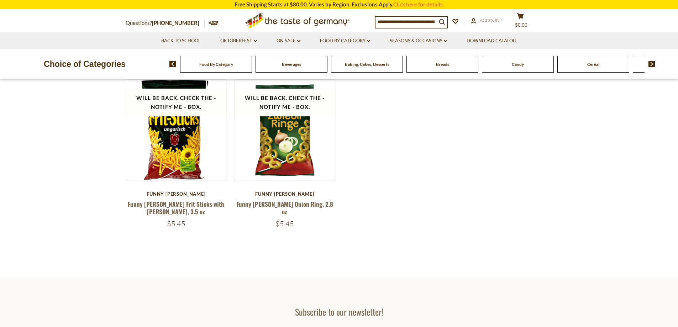
scroll to position [320, 0]
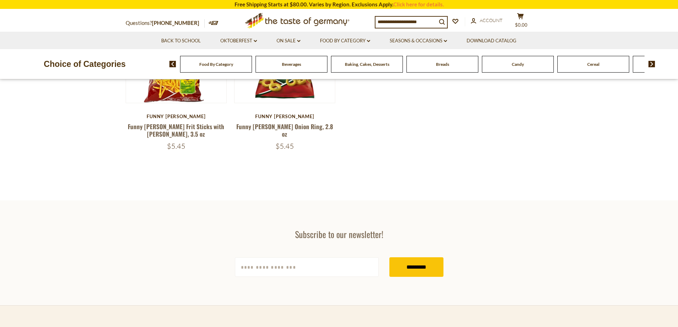
click at [366, 64] on span "Baking, Cakes, Desserts" at bounding box center [367, 64] width 44 height 5
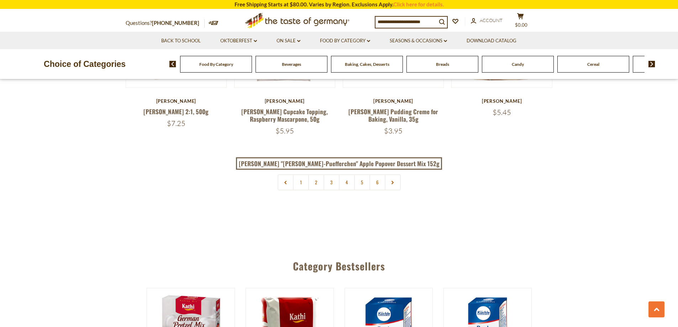
scroll to position [1778, 0]
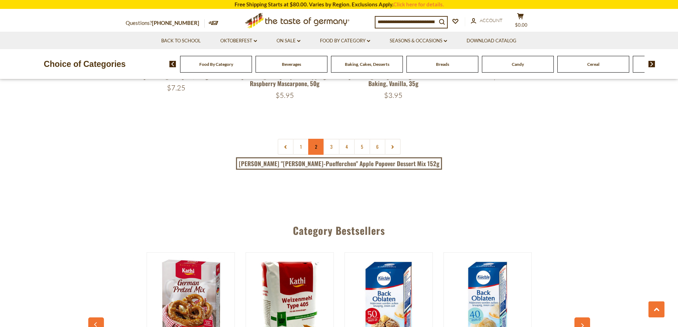
click at [314, 139] on link "2" at bounding box center [316, 147] width 16 height 16
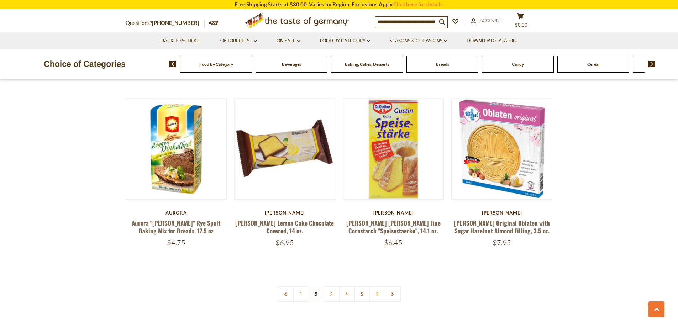
scroll to position [1651, 0]
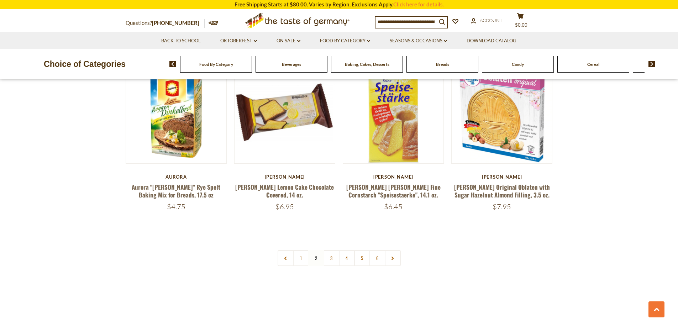
click at [315, 250] on nav "1 2 3 4 5 6" at bounding box center [338, 258] width 123 height 16
click at [328, 250] on link "3" at bounding box center [331, 258] width 16 height 16
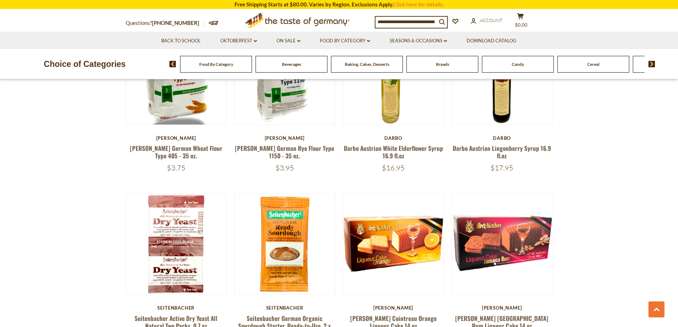
scroll to position [854, 0]
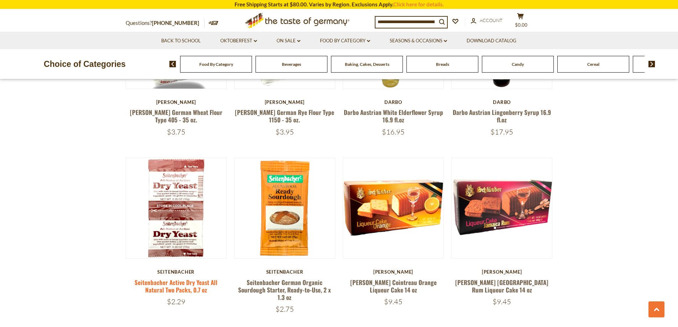
click at [166, 287] on link "Seitenbacher Active Dry Yeast All Natural Two Packs, 0.7 oz" at bounding box center [175, 286] width 83 height 16
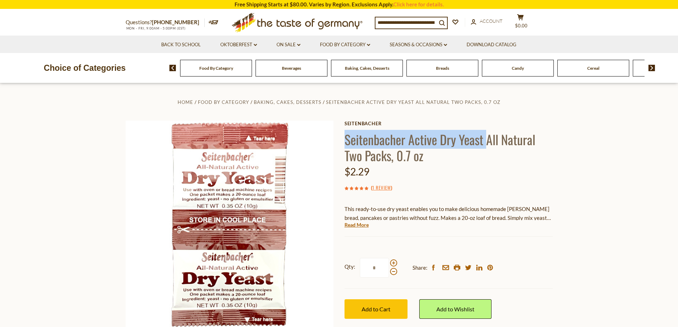
drag, startPoint x: 345, startPoint y: 140, endPoint x: 485, endPoint y: 148, distance: 140.3
click at [485, 148] on h1 "Seitenbacher Active Dry Yeast All Natural Two Packs, 0.7 oz" at bounding box center [448, 147] width 208 height 32
copy h1 "Seitenbacher Active Dry Yeast"
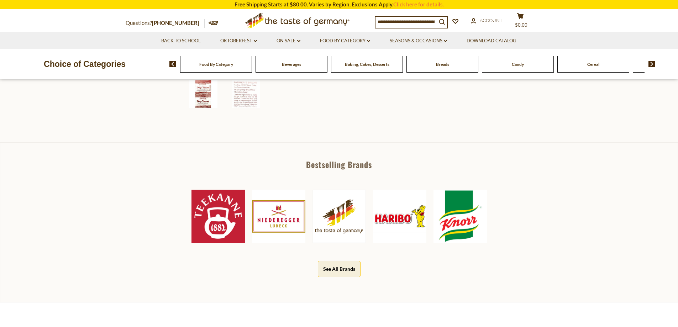
scroll to position [285, 0]
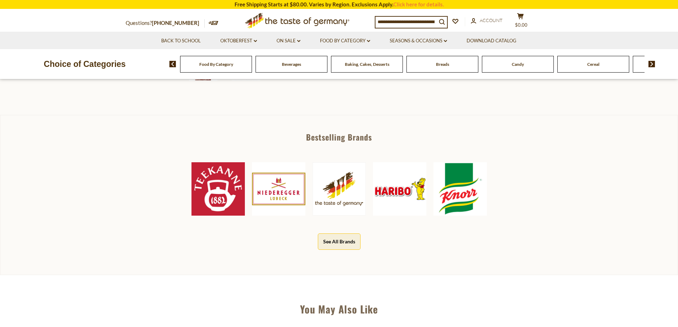
click at [214, 180] on img at bounding box center [217, 188] width 53 height 53
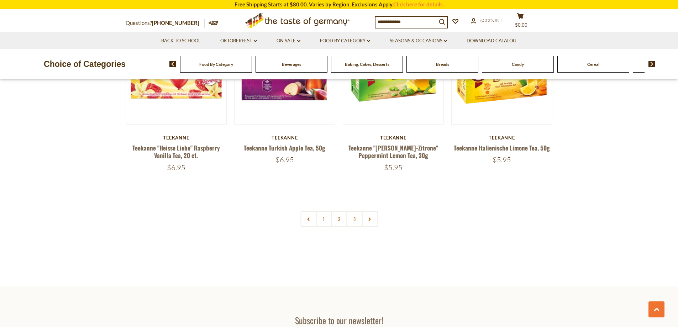
scroll to position [1565, 0]
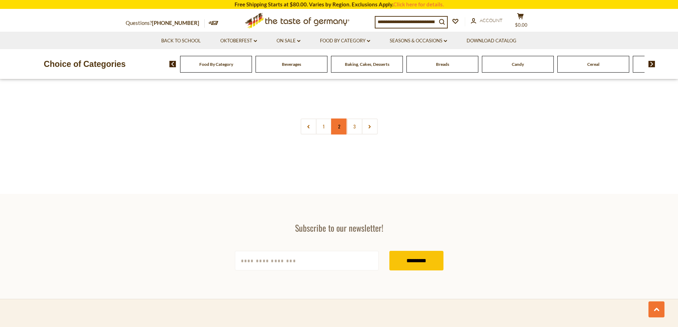
click at [336, 128] on link "2" at bounding box center [339, 126] width 16 height 16
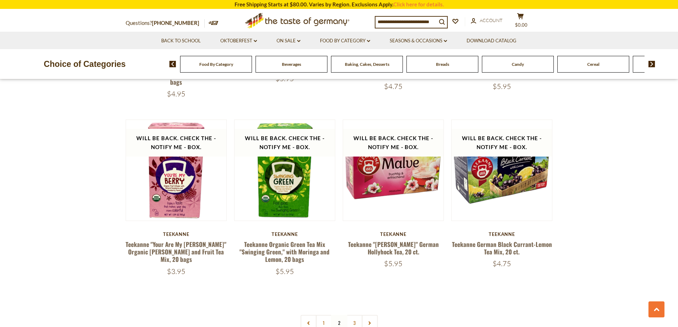
scroll to position [1463, 0]
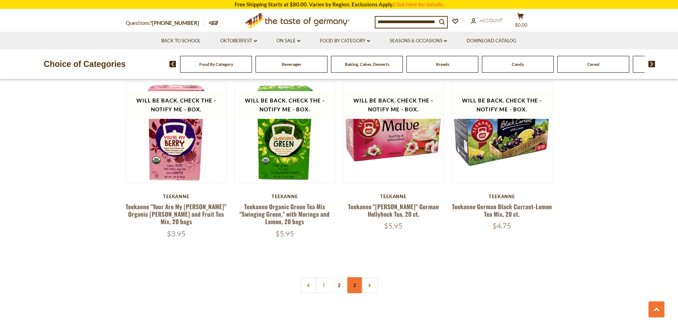
click at [355, 287] on link "3" at bounding box center [354, 285] width 16 height 16
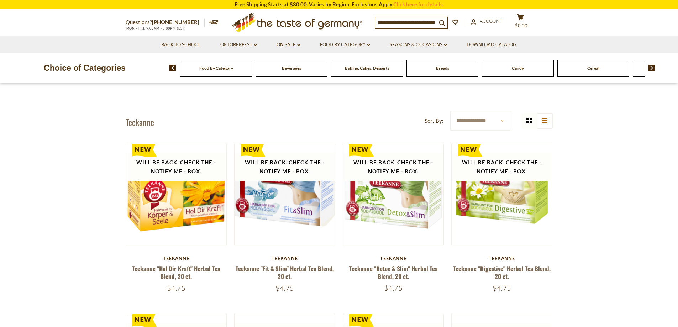
scroll to position [0, 0]
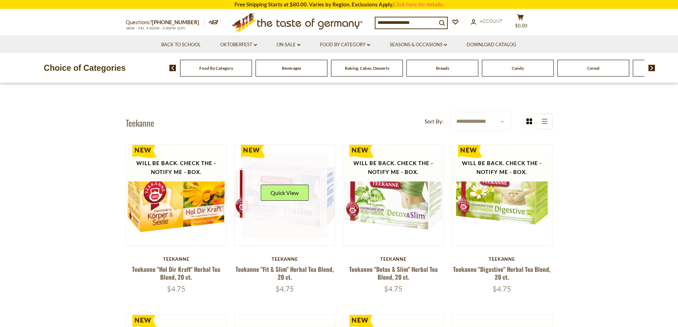
click at [304, 213] on link at bounding box center [284, 195] width 85 height 85
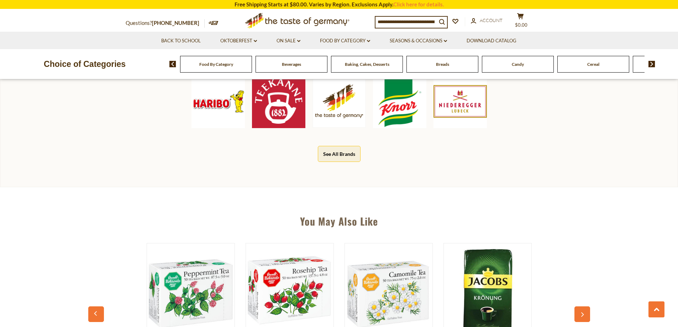
scroll to position [462, 0]
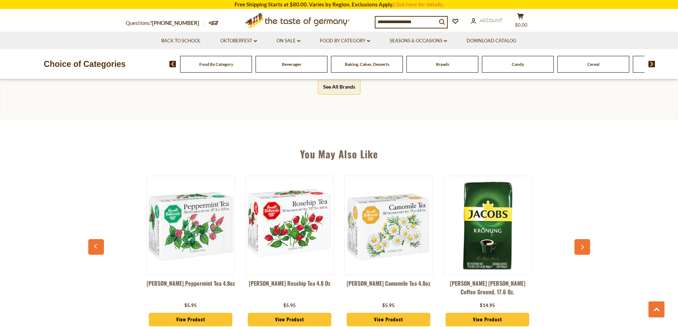
click at [192, 242] on img at bounding box center [190, 225] width 87 height 87
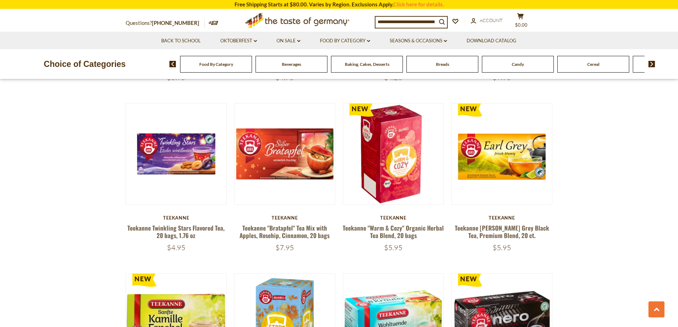
scroll to position [711, 0]
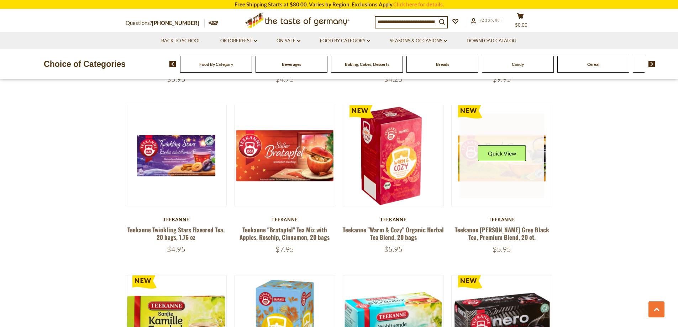
click at [503, 169] on link at bounding box center [501, 155] width 85 height 85
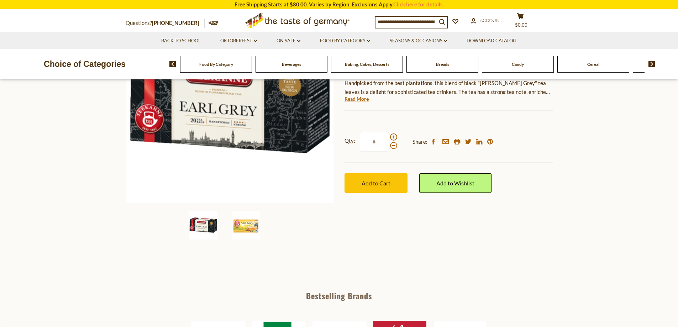
scroll to position [142, 0]
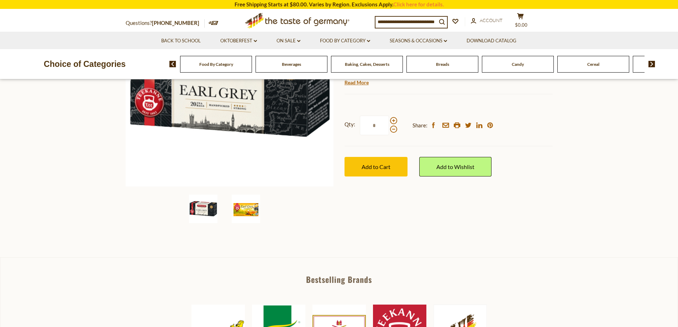
click at [251, 212] on img at bounding box center [246, 209] width 28 height 28
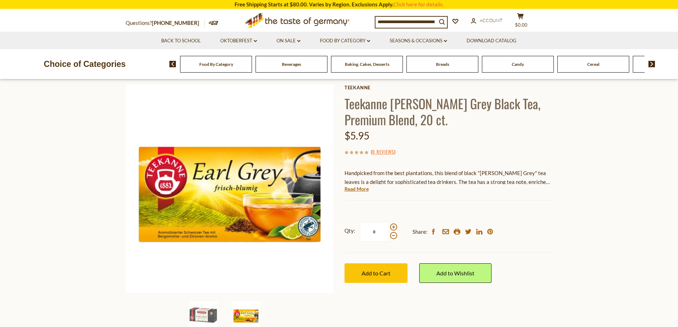
scroll to position [36, 0]
click at [199, 312] on img at bounding box center [203, 315] width 28 height 28
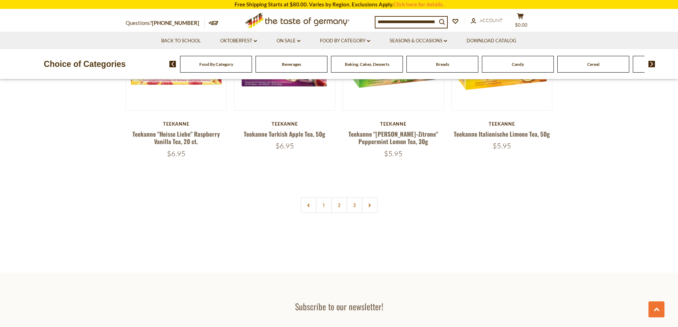
scroll to position [1495, 0]
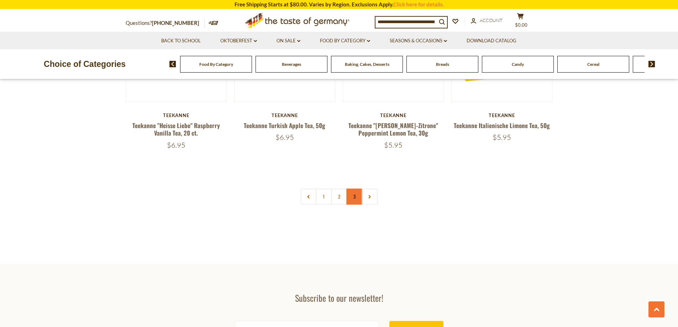
click at [354, 197] on link "3" at bounding box center [354, 196] width 16 height 16
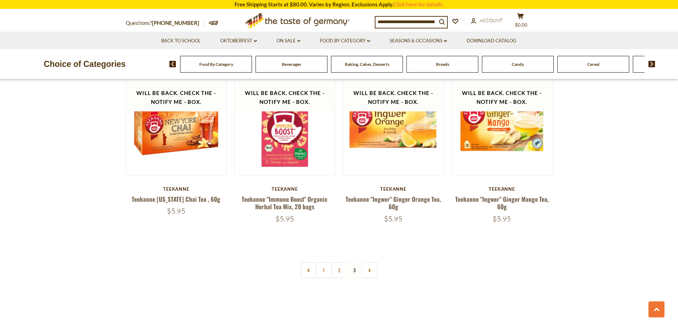
scroll to position [930, 0]
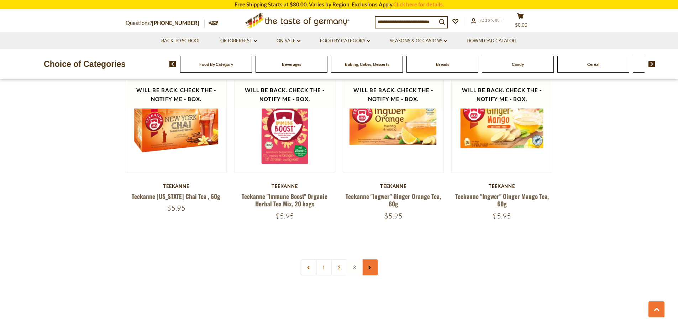
click at [367, 266] on icon at bounding box center [369, 268] width 4 height 4
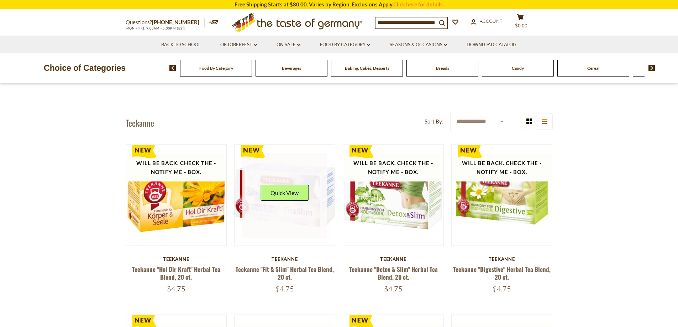
click at [282, 202] on div "Quick View" at bounding box center [284, 195] width 48 height 21
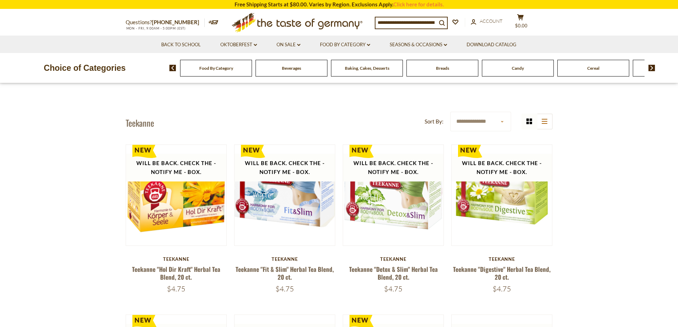
click at [222, 69] on span "Food By Category" at bounding box center [216, 67] width 34 height 5
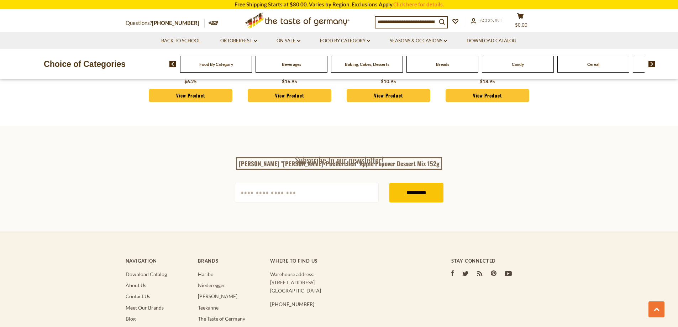
scroll to position [1778, 0]
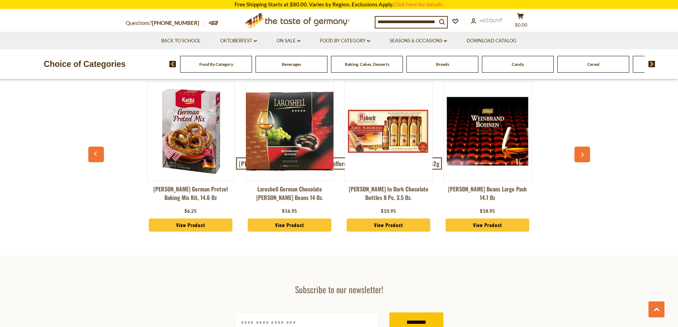
click at [581, 152] on icon "button" at bounding box center [581, 154] width 5 height 5
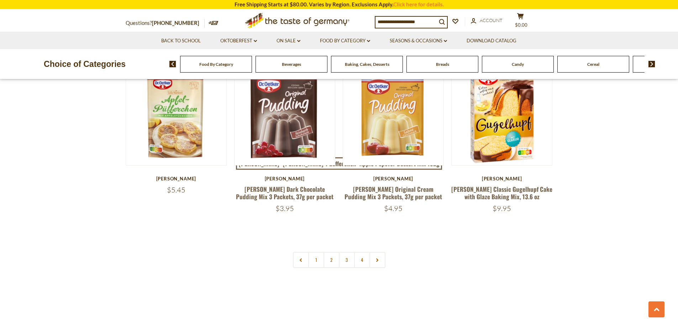
scroll to position [1494, 0]
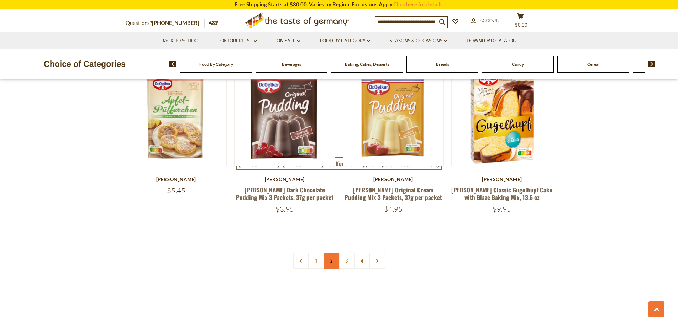
click at [332, 253] on link "2" at bounding box center [331, 261] width 16 height 16
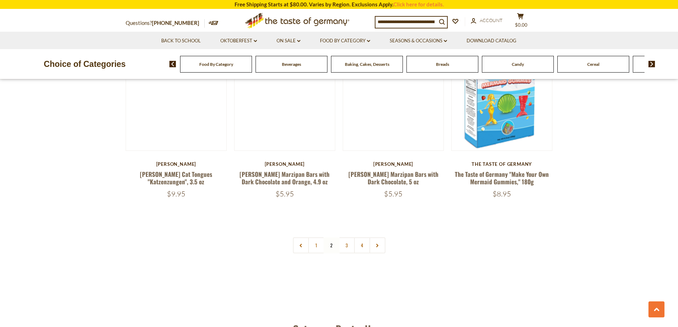
scroll to position [1529, 0]
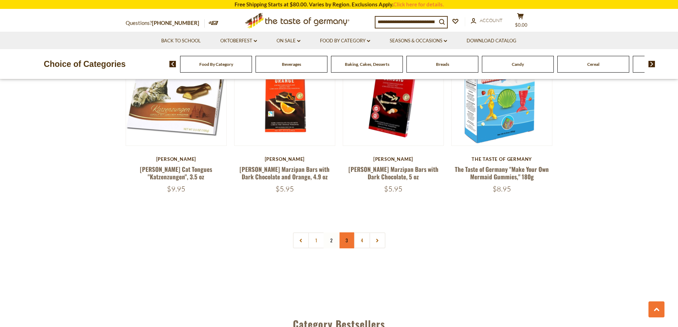
click at [348, 232] on link "3" at bounding box center [347, 240] width 16 height 16
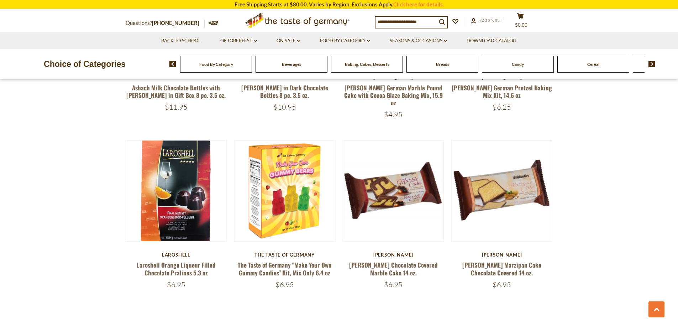
scroll to position [1517, 0]
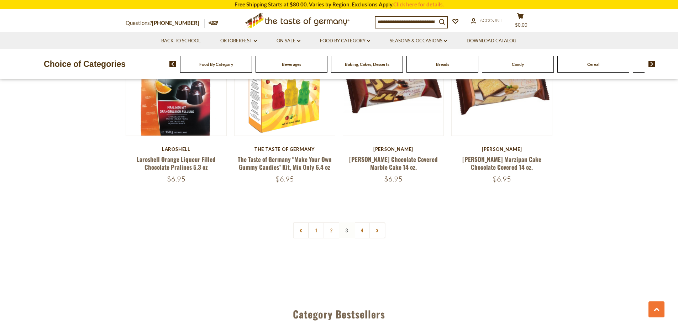
click at [363, 222] on link "4" at bounding box center [362, 230] width 16 height 16
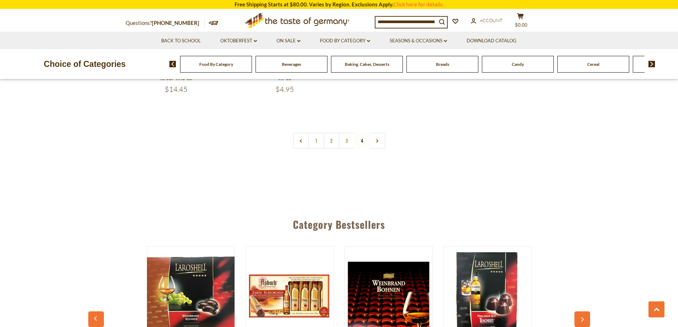
scroll to position [1090, 0]
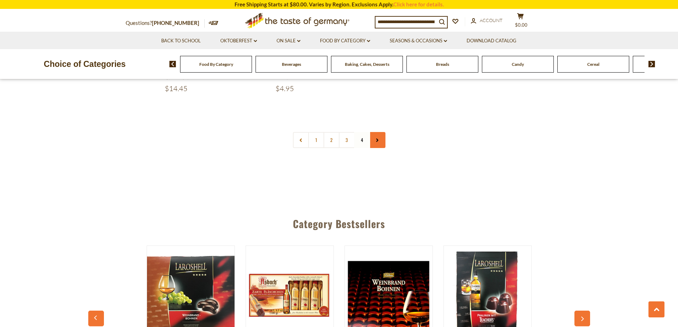
click at [373, 132] on link at bounding box center [377, 140] width 16 height 16
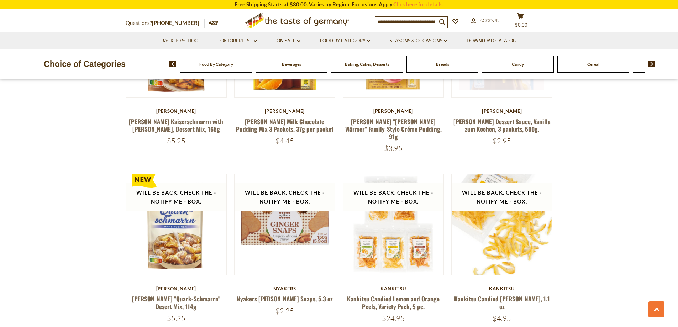
scroll to position [533, 0]
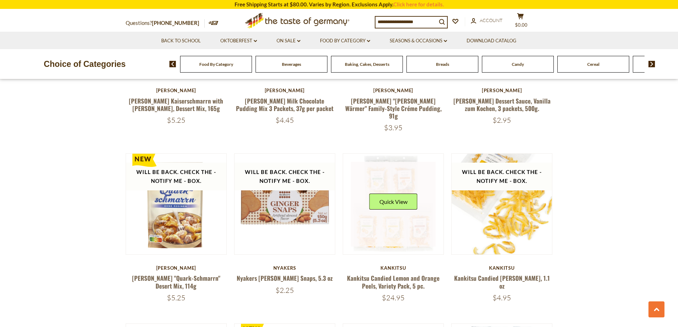
click at [400, 222] on link at bounding box center [393, 204] width 85 height 85
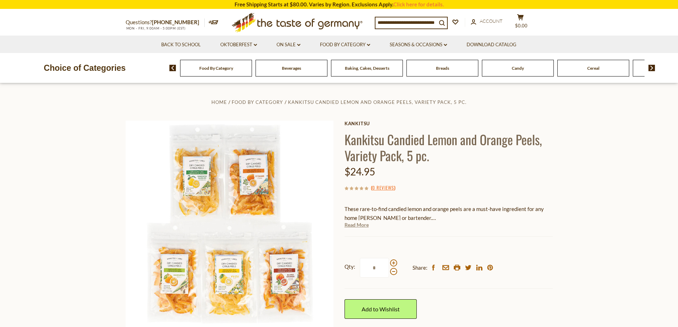
click at [366, 226] on link "Read More" at bounding box center [356, 224] width 24 height 7
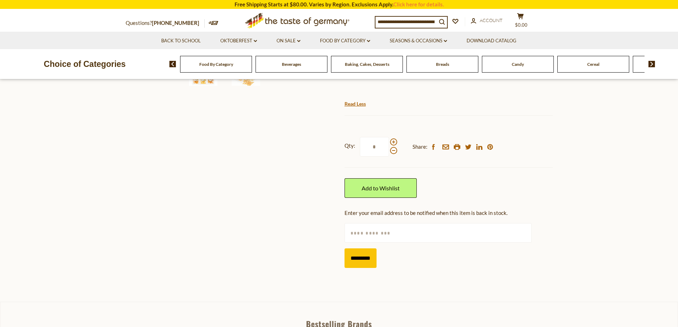
scroll to position [285, 0]
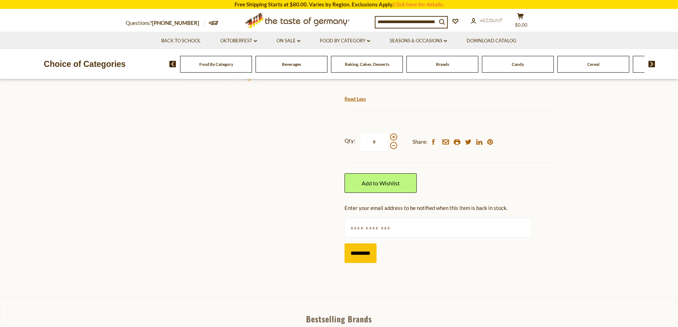
click at [367, 233] on input "text" at bounding box center [437, 228] width 187 height 20
type input "**********"
click at [376, 258] on input "*********" at bounding box center [360, 253] width 32 height 20
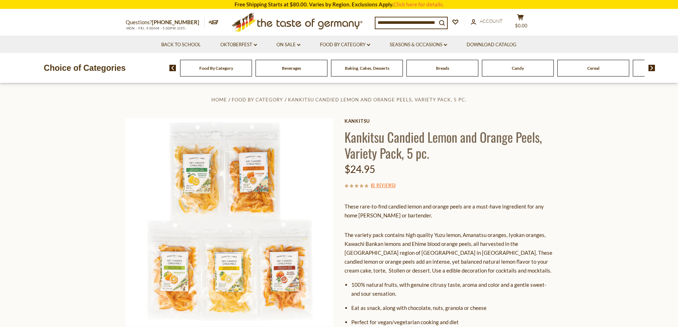
scroll to position [0, 0]
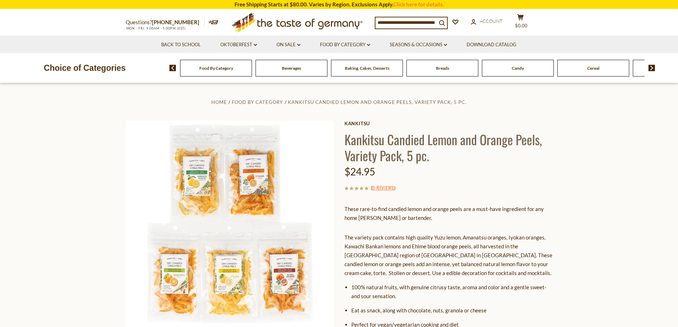
click at [223, 71] on div "Food By Category" at bounding box center [216, 68] width 72 height 17
click at [219, 72] on div "Food By Category" at bounding box center [212, 68] width 72 height 17
click at [248, 71] on div "Breads" at bounding box center [212, 68] width 72 height 17
click at [510, 68] on span "Candy" at bounding box center [514, 67] width 12 height 5
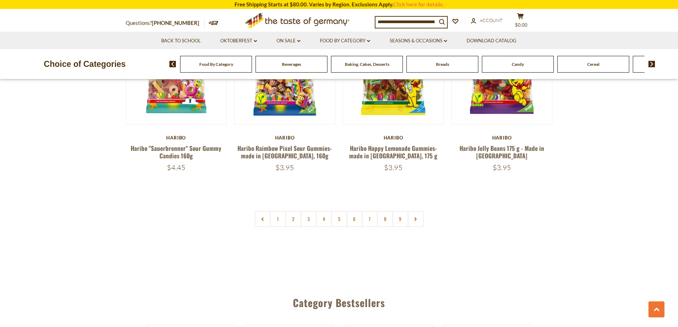
scroll to position [1743, 0]
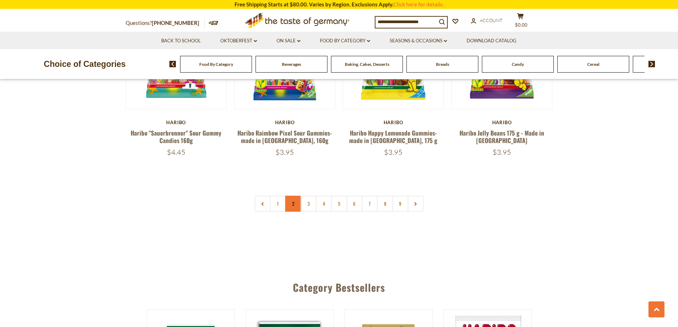
click at [293, 196] on link "2" at bounding box center [293, 204] width 16 height 16
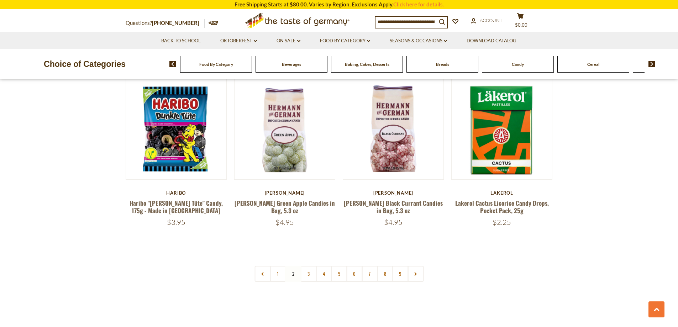
scroll to position [1686, 0]
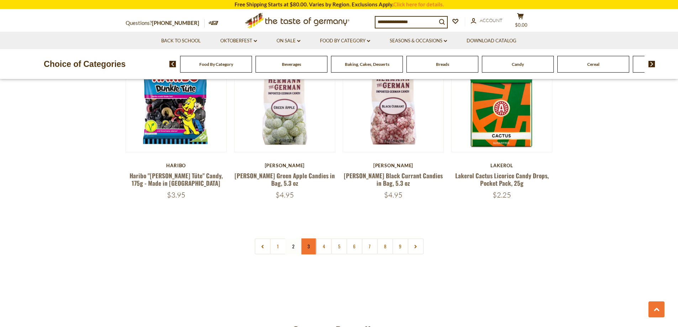
click at [309, 238] on link "3" at bounding box center [308, 246] width 16 height 16
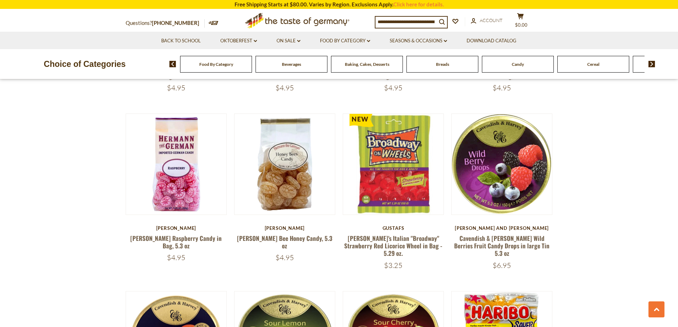
scroll to position [1473, 0]
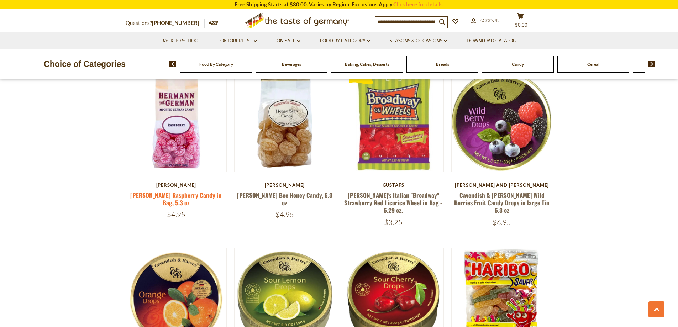
click at [217, 195] on link "[PERSON_NAME] Raspberry Candy in Bag, 5.3 oz" at bounding box center [175, 199] width 91 height 16
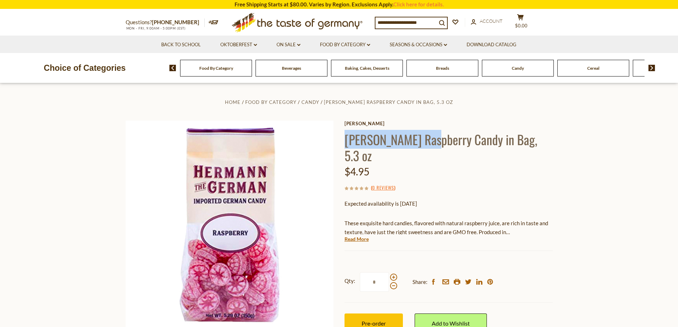
drag, startPoint x: 345, startPoint y: 142, endPoint x: 435, endPoint y: 141, distance: 89.3
click at [435, 141] on h1 "[PERSON_NAME] Raspberry Candy in Bag, 5.3 oz" at bounding box center [448, 147] width 208 height 32
copy h1 "[PERSON_NAME]"
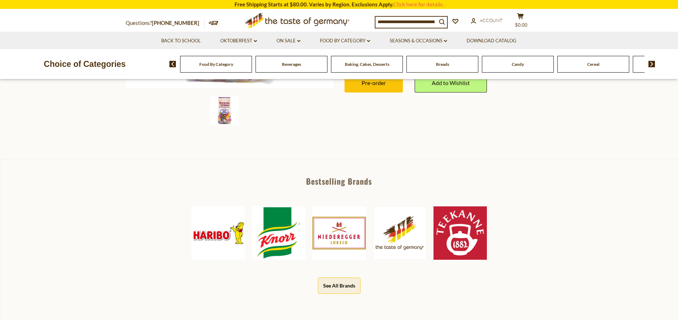
scroll to position [249, 0]
